Goal: Task Accomplishment & Management: Manage account settings

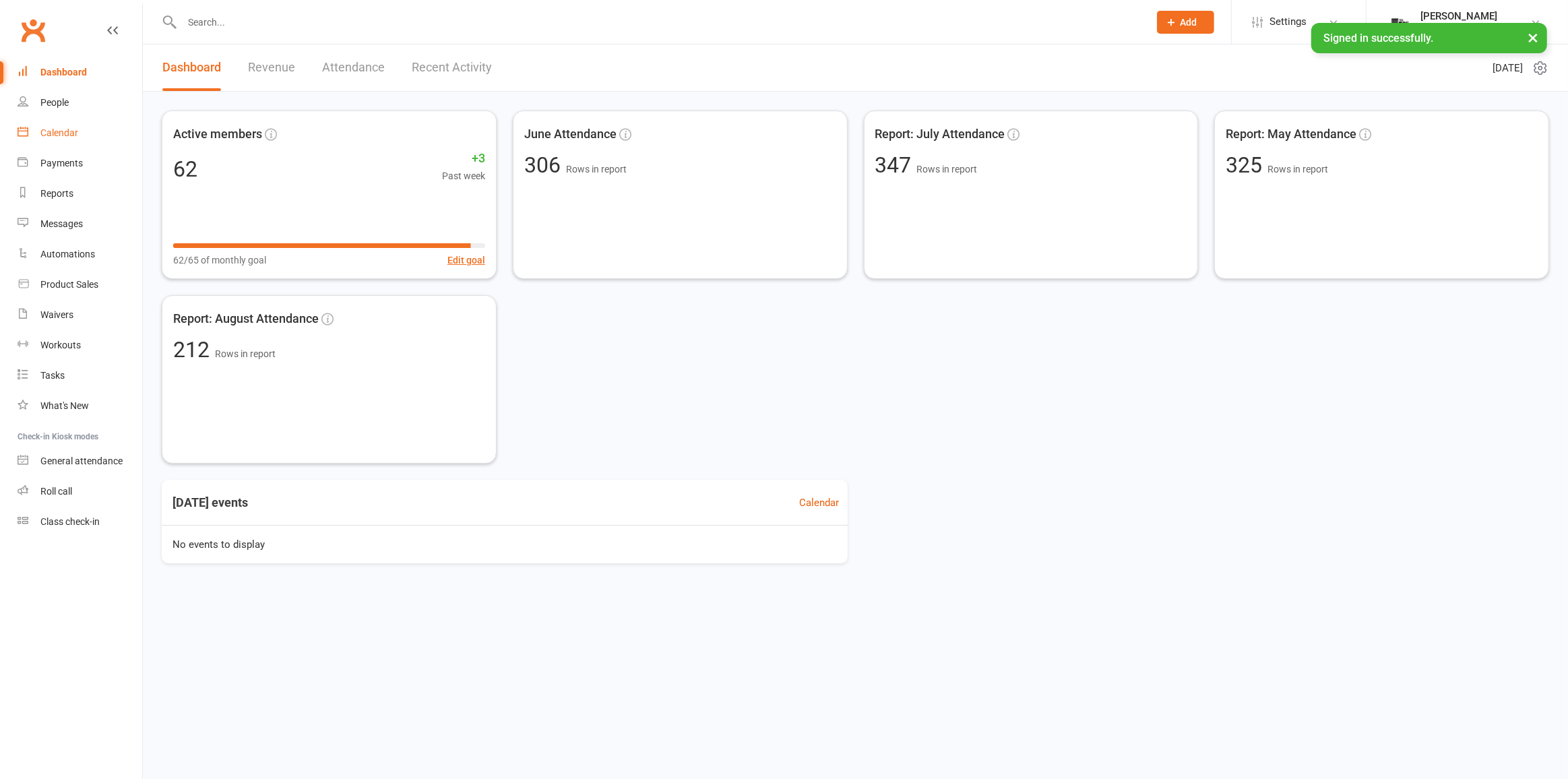
click at [70, 133] on div "Calendar" at bounding box center [59, 132] width 38 height 11
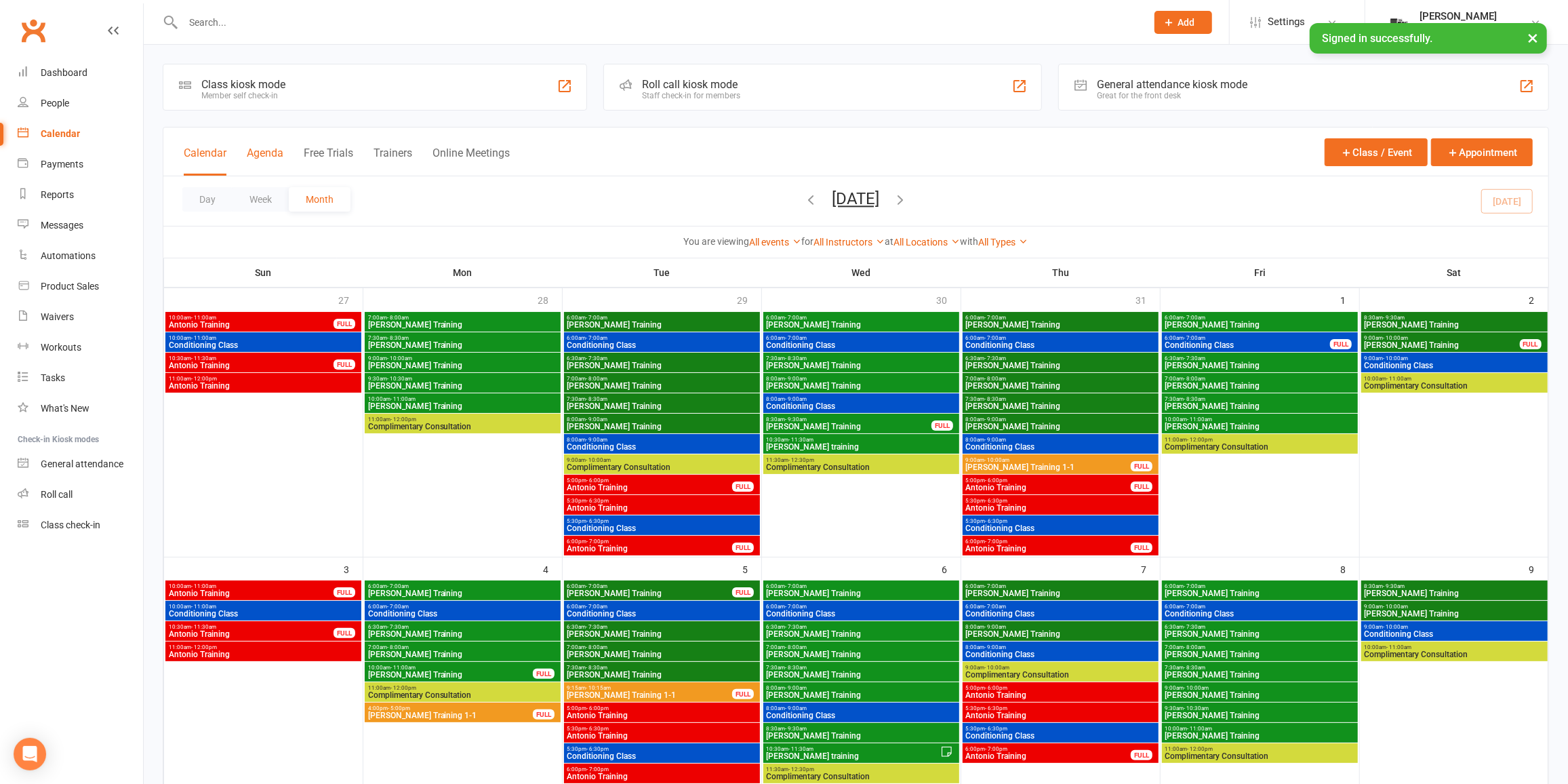
click at [279, 154] on button "Agenda" at bounding box center [266, 161] width 37 height 29
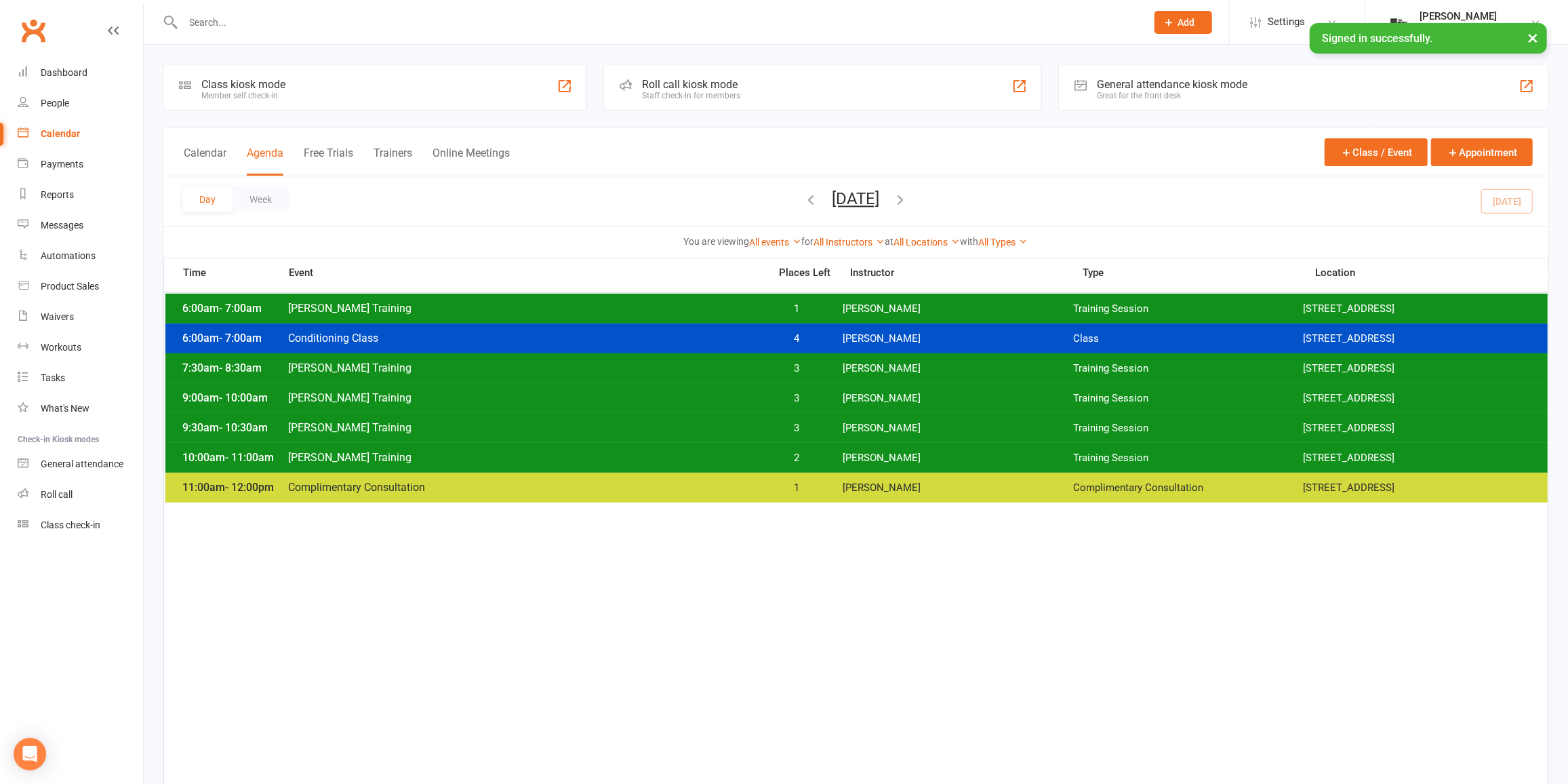
click at [909, 201] on icon "button" at bounding box center [901, 199] width 15 height 15
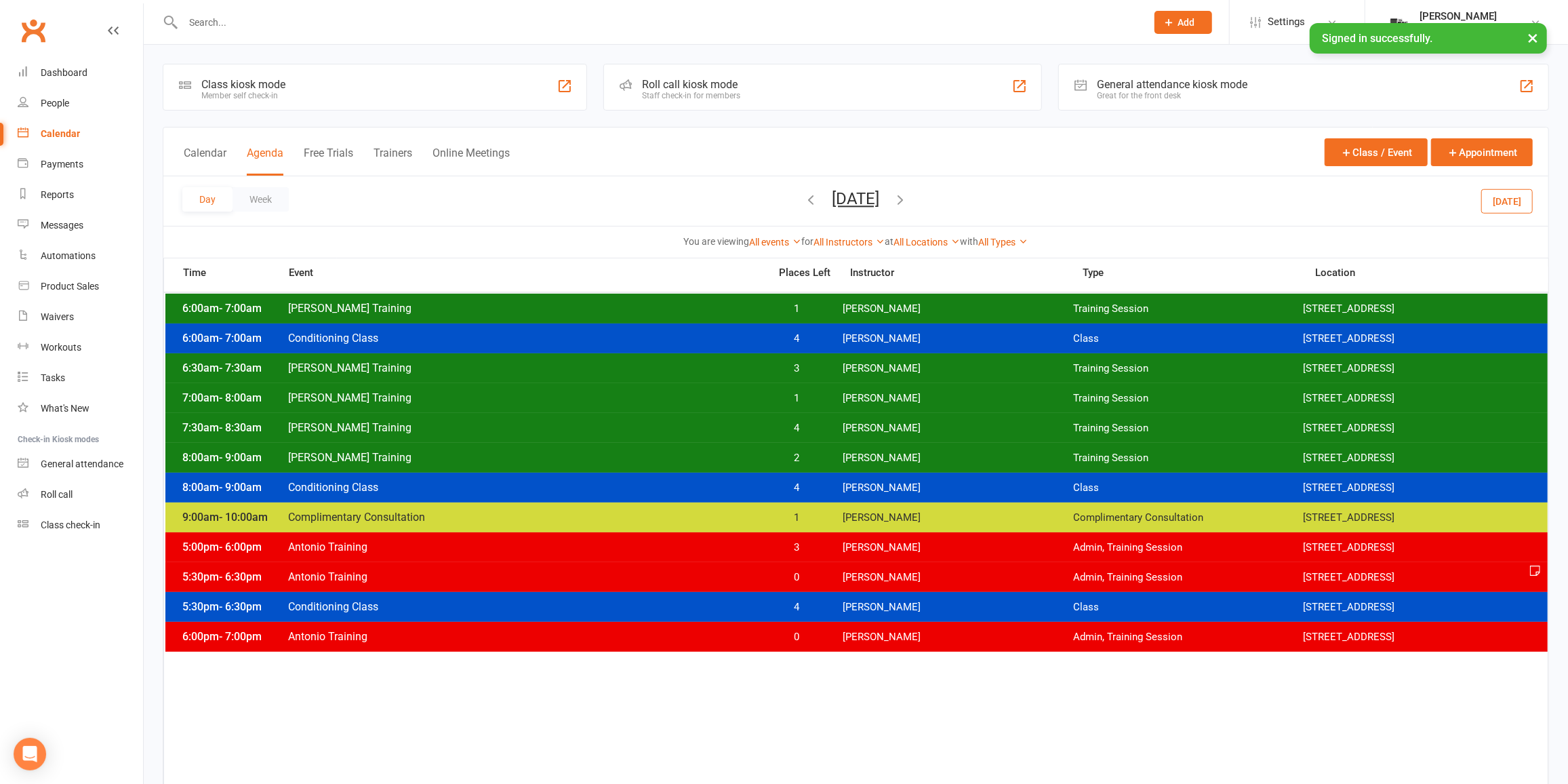
click at [940, 305] on span "[PERSON_NAME]" at bounding box center [958, 309] width 231 height 13
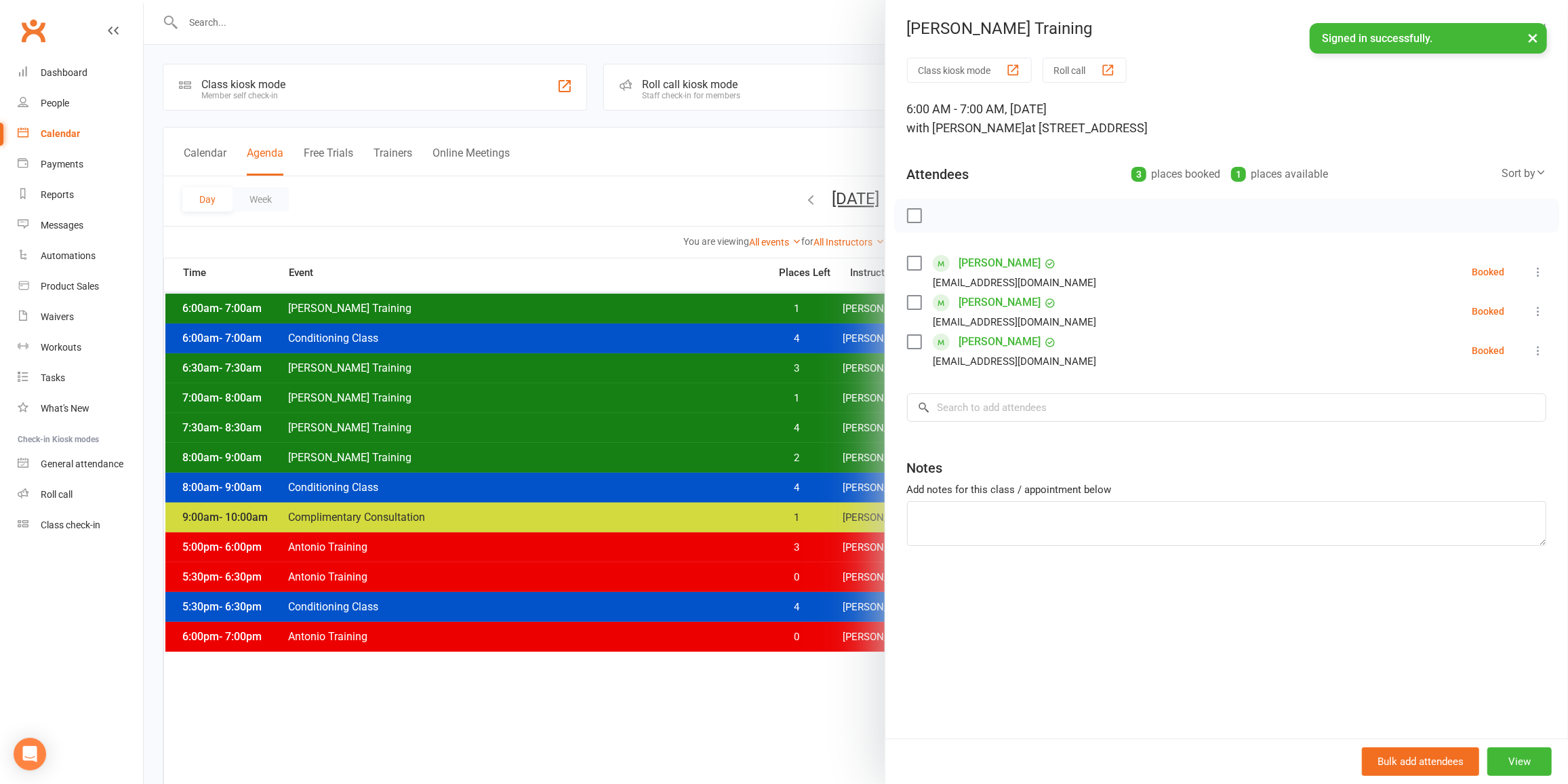
drag, startPoint x: 714, startPoint y: 371, endPoint x: 722, endPoint y: 364, distance: 10.6
click at [714, 371] on div at bounding box center [855, 392] width 1424 height 784
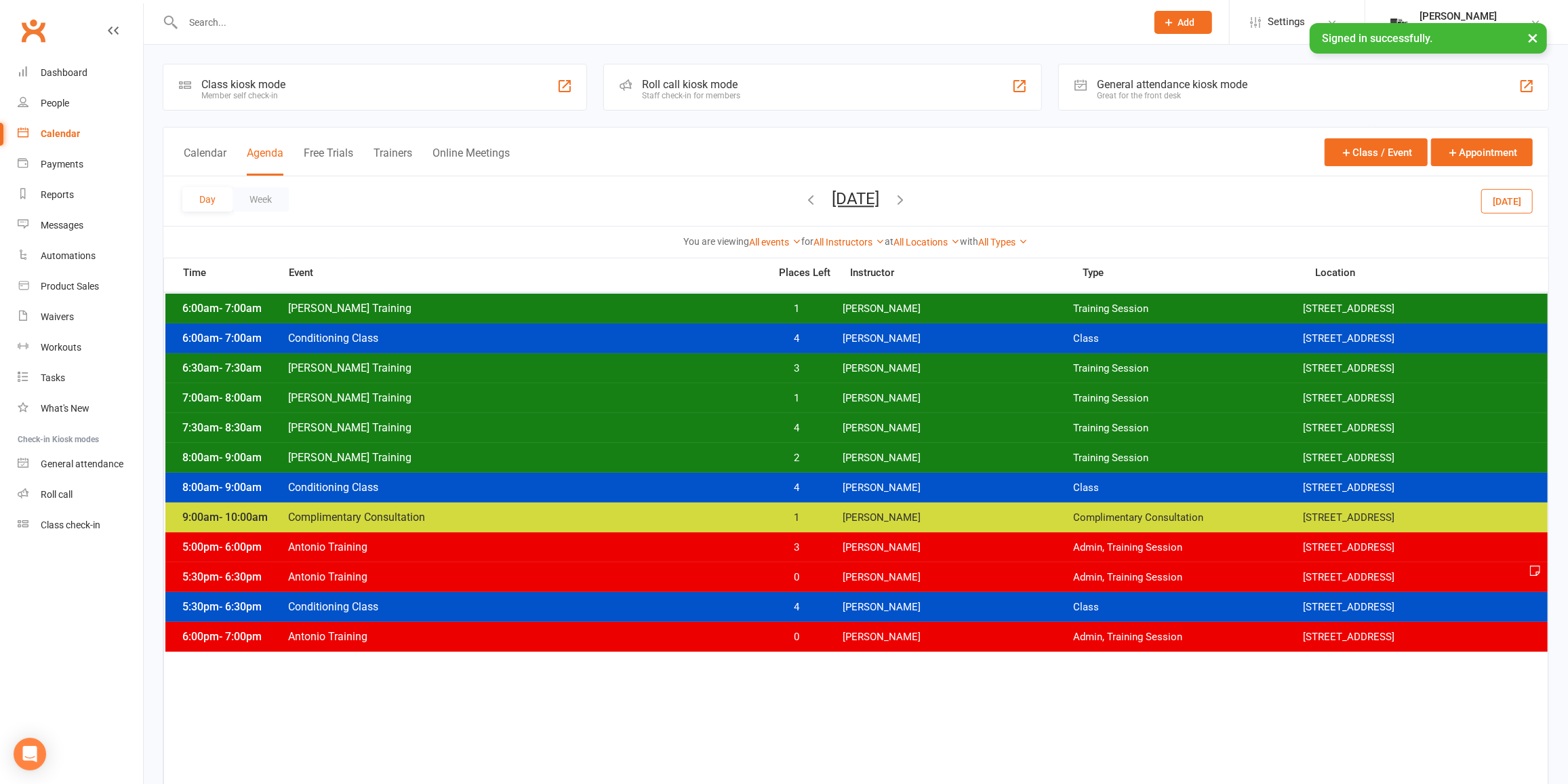
click at [733, 362] on span "[PERSON_NAME] Training" at bounding box center [524, 368] width 474 height 13
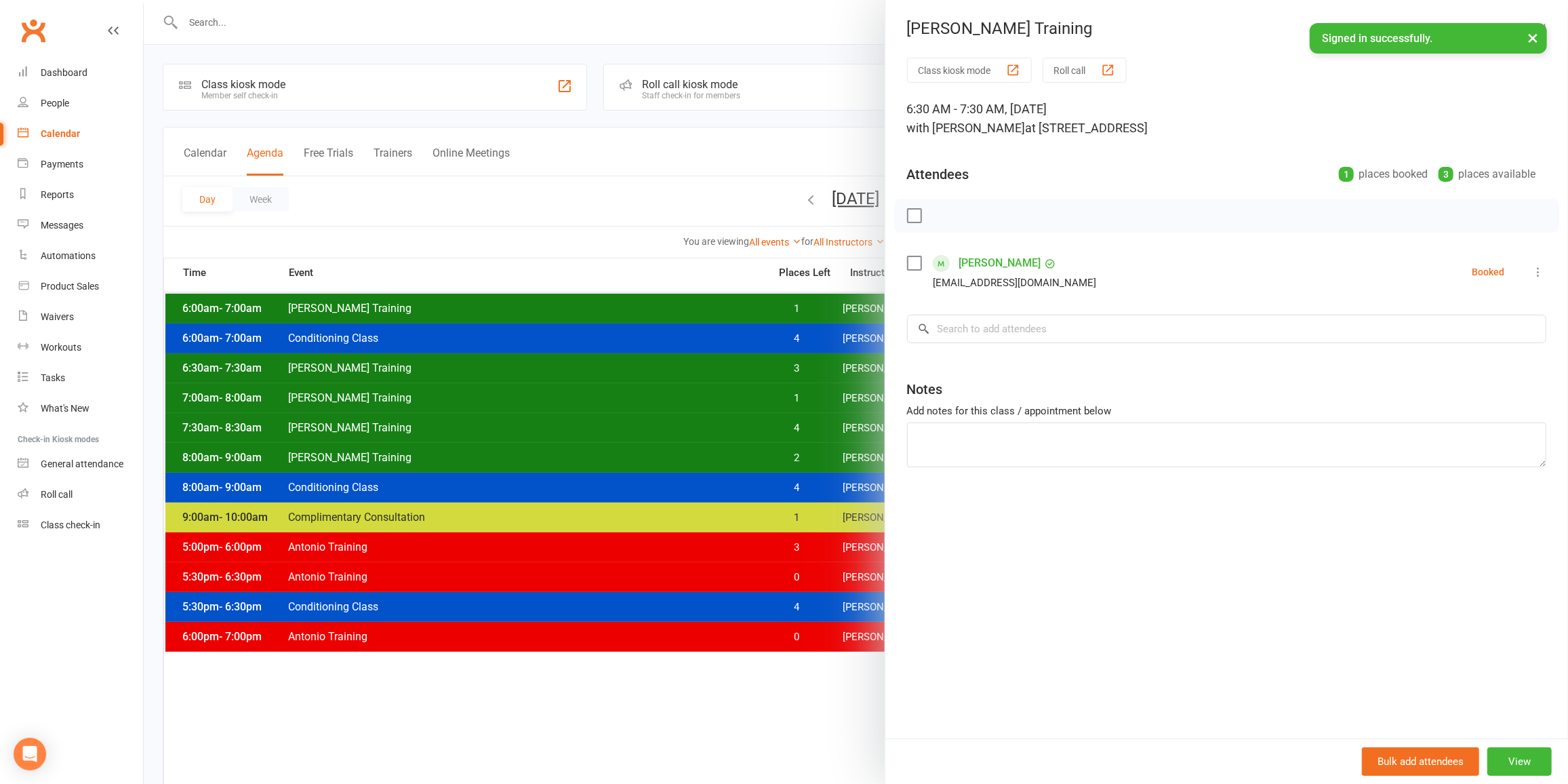
click at [830, 420] on div at bounding box center [855, 392] width 1424 height 784
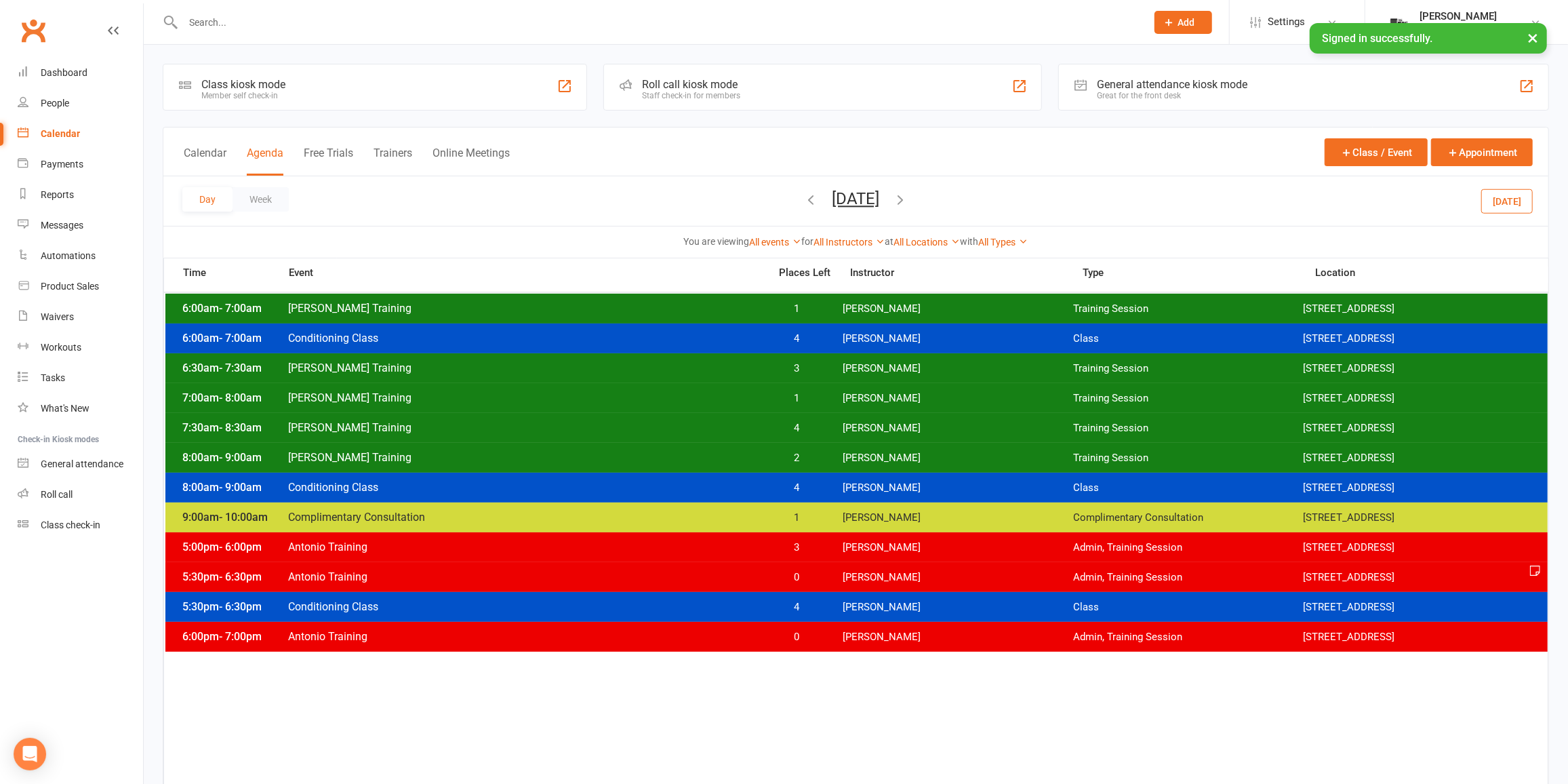
click at [832, 407] on div "7:00am - 8:00am [PERSON_NAME] Training 1 [PERSON_NAME] Training Session [STREET…" at bounding box center [857, 398] width 1383 height 30
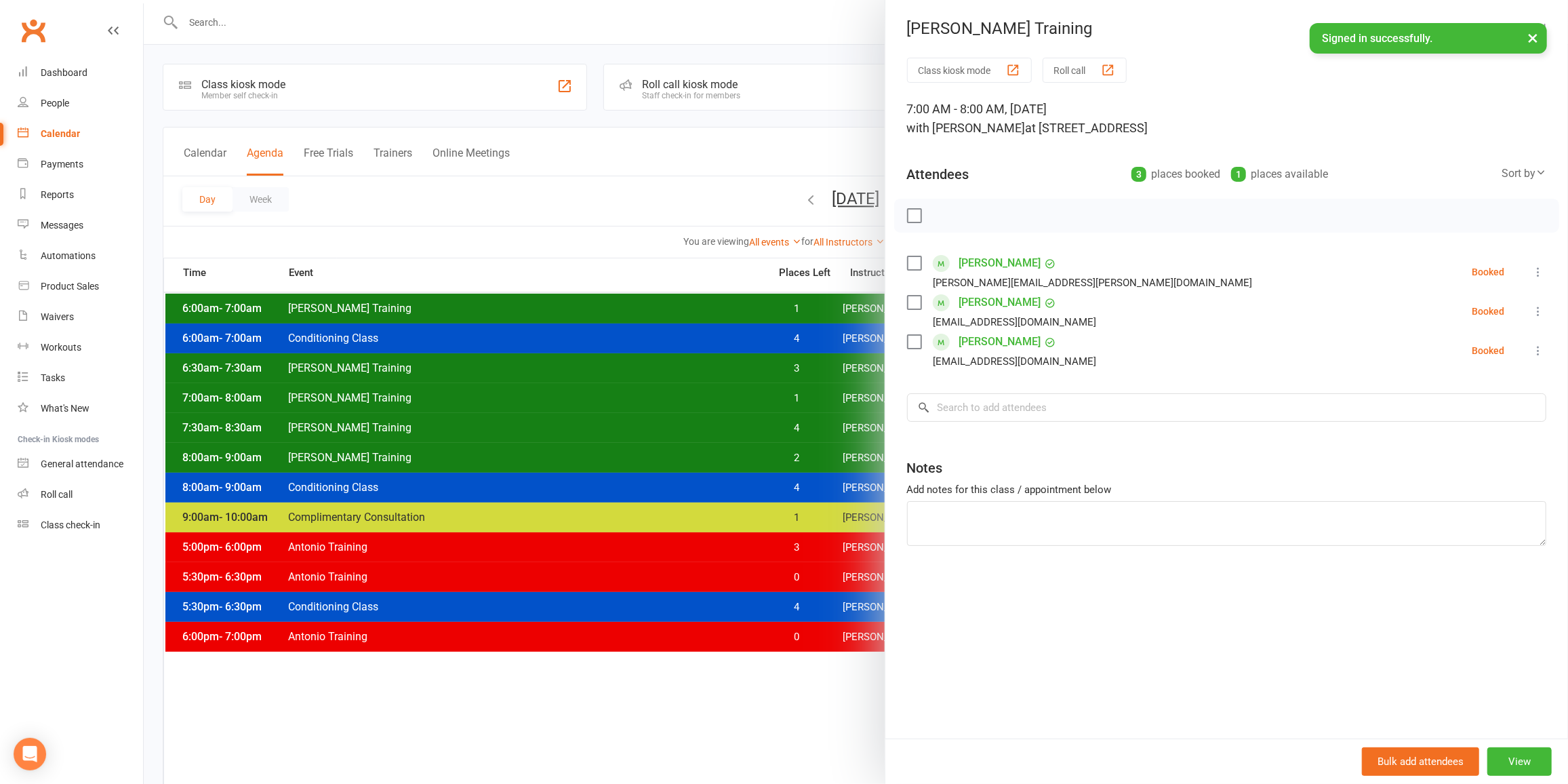
drag, startPoint x: 832, startPoint y: 407, endPoint x: 781, endPoint y: 409, distance: 51.0
drag, startPoint x: 781, startPoint y: 409, endPoint x: 646, endPoint y: 362, distance: 142.9
click at [646, 362] on div at bounding box center [855, 392] width 1424 height 784
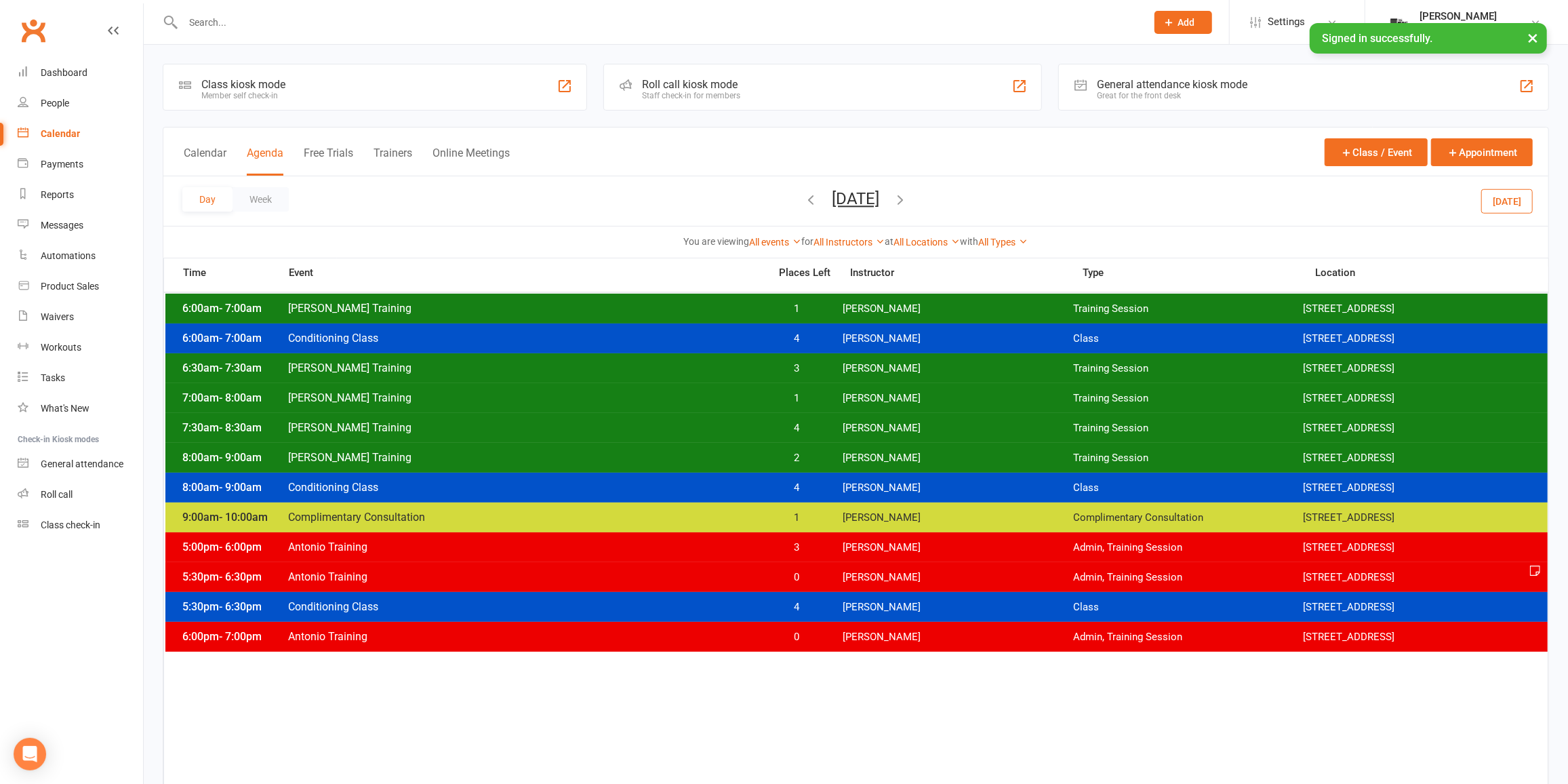
click at [739, 405] on div "7:00am - 8:00am [PERSON_NAME] Training 1 [PERSON_NAME] Training Session [STREET…" at bounding box center [857, 398] width 1383 height 30
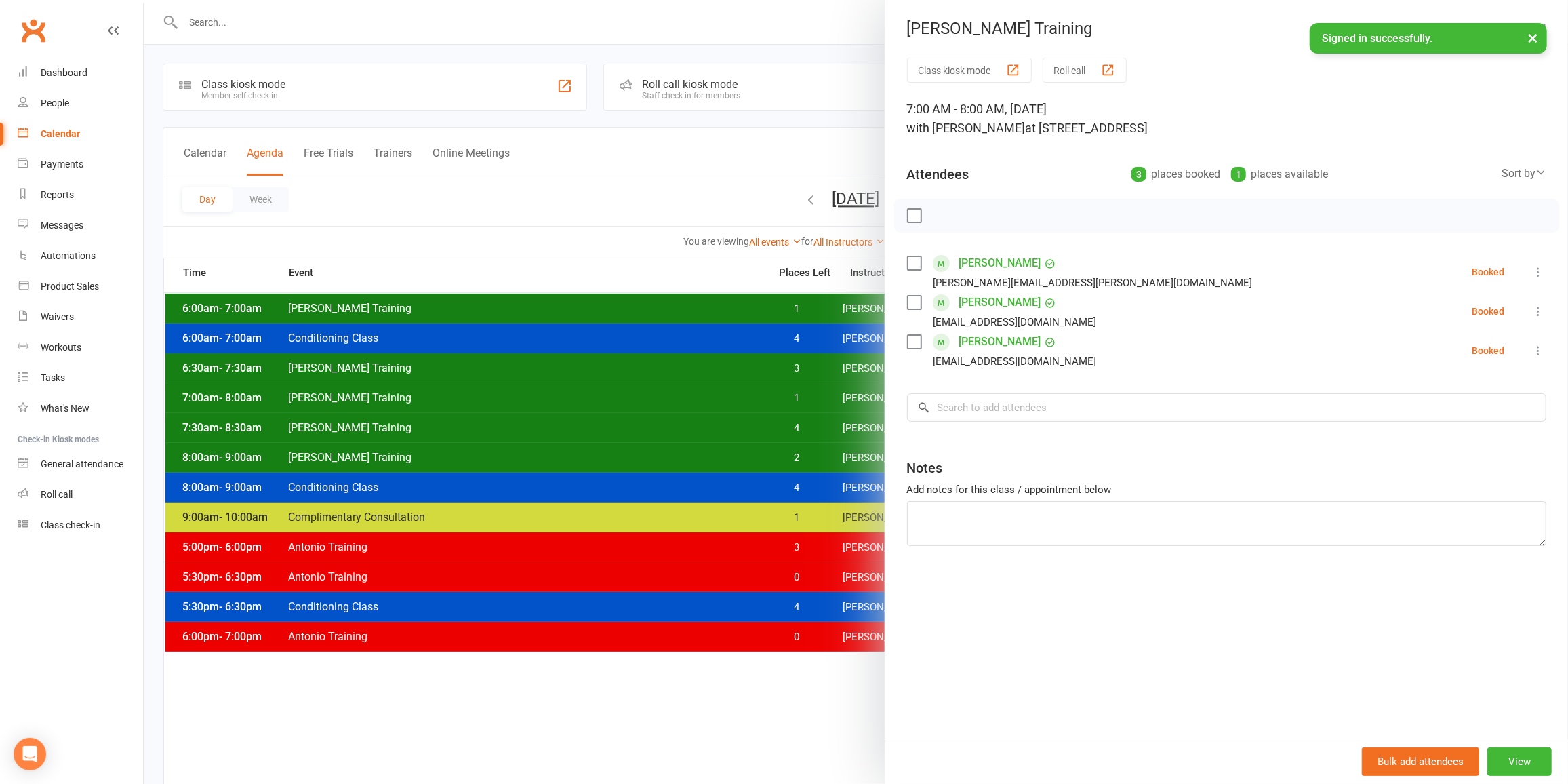
click at [741, 397] on div at bounding box center [855, 392] width 1424 height 784
